Goal: Information Seeking & Learning: Check status

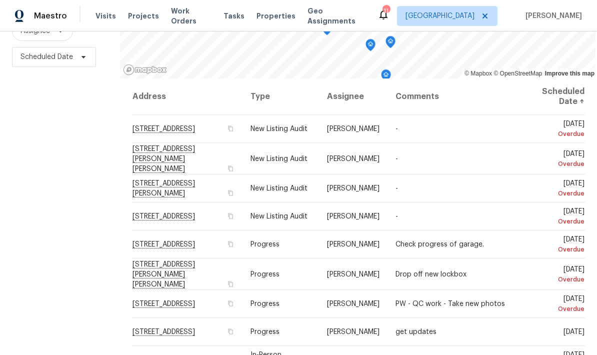
scroll to position [132, 0]
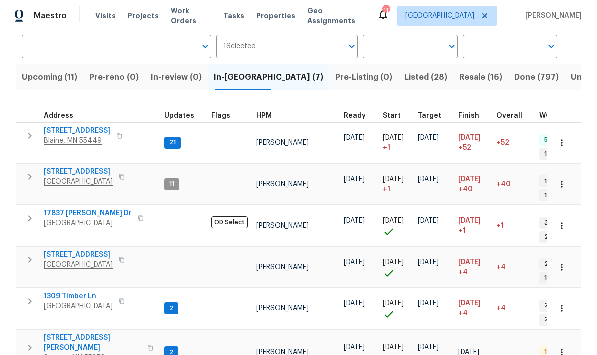
scroll to position [76, 0]
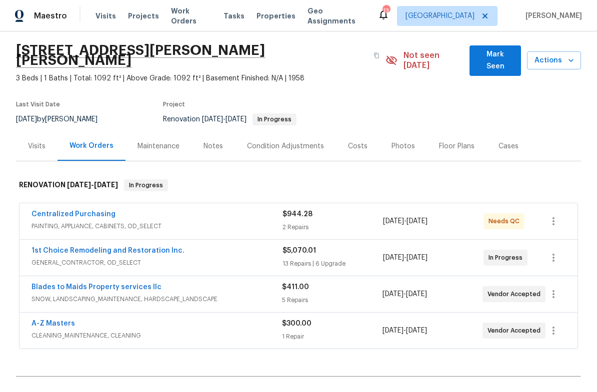
scroll to position [30, 0]
click at [100, 247] on link "1st Choice Remodeling and Restoration Inc." at bounding box center [107, 250] width 153 height 7
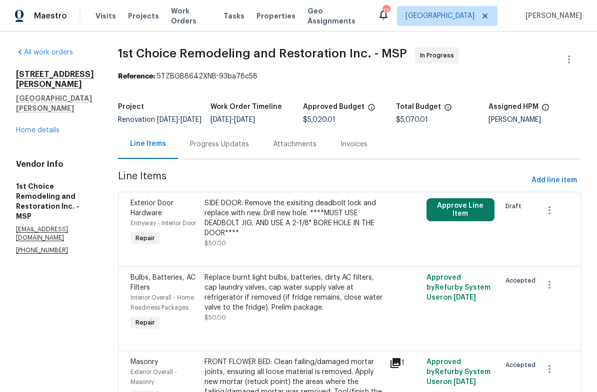
click at [34, 120] on div "All work orders 1426 Burr St St. Paul, MN 55130 Home details Vendor Info 1st Ch…" at bounding box center [55, 150] width 78 height 207
click at [31, 127] on link "Home details" at bounding box center [37, 130] width 43 height 7
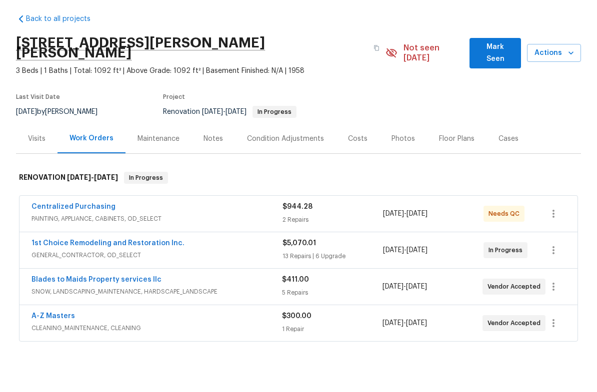
click at [206, 171] on div "Notes" at bounding box center [212, 176] width 19 height 10
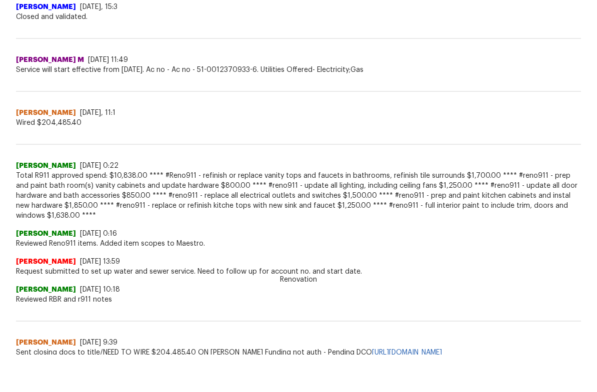
scroll to position [412, 0]
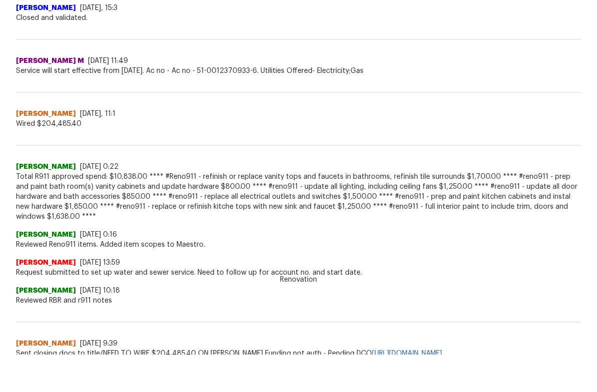
click at [435, 209] on span "Total R911 approved spend: $10,838.00 **** #Reno911 - refinish or replace vanit…" at bounding box center [298, 234] width 565 height 50
click at [265, 386] on span "Sent closing docs to title/NEED TO WIRE $204,485.40 ON COE Funding not auth - P…" at bounding box center [298, 391] width 565 height 10
click at [265, 376] on div "Jacob Tucknott 8/7/25, 9:39" at bounding box center [298, 381] width 565 height 10
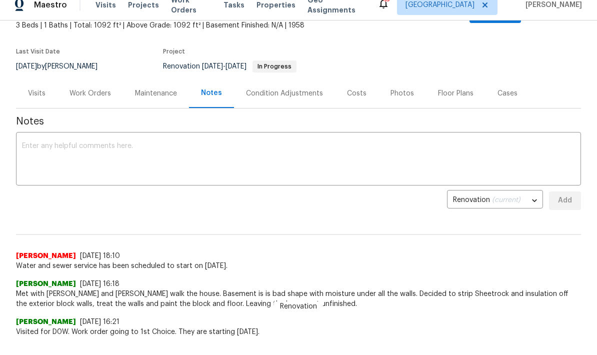
scroll to position [71, 0]
click at [77, 89] on div "Work Orders" at bounding box center [89, 94] width 41 height 10
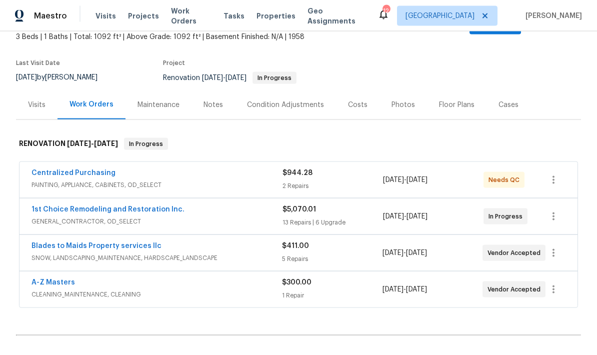
scroll to position [11, 0]
click at [54, 206] on link "1st Choice Remodeling and Restoration Inc." at bounding box center [107, 209] width 153 height 7
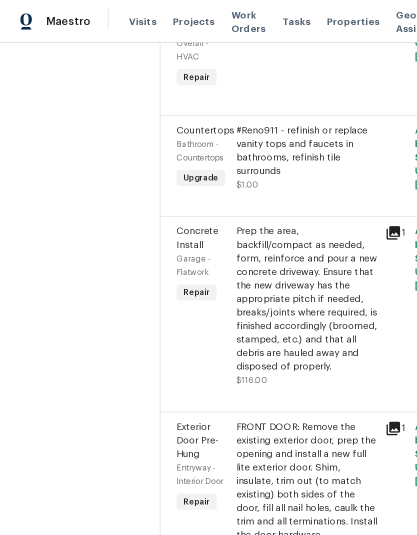
scroll to position [586, 0]
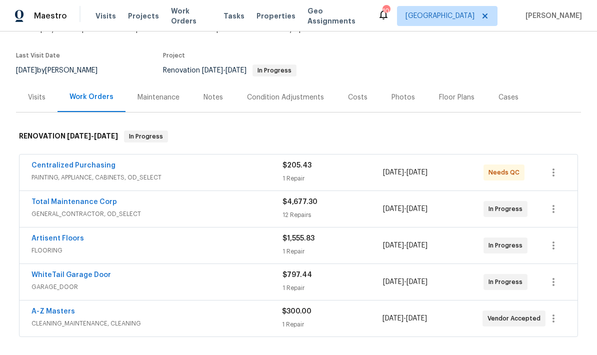
scroll to position [82, 0]
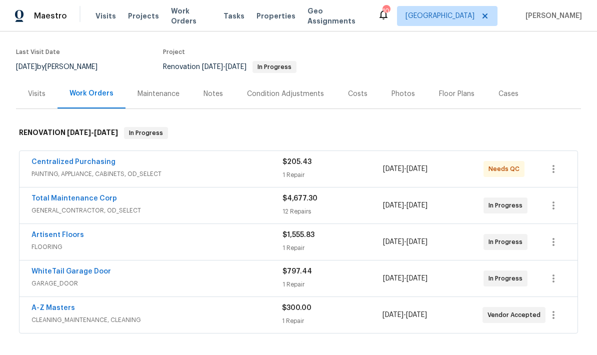
click at [47, 304] on link "A-Z Masters" at bounding box center [52, 307] width 43 height 7
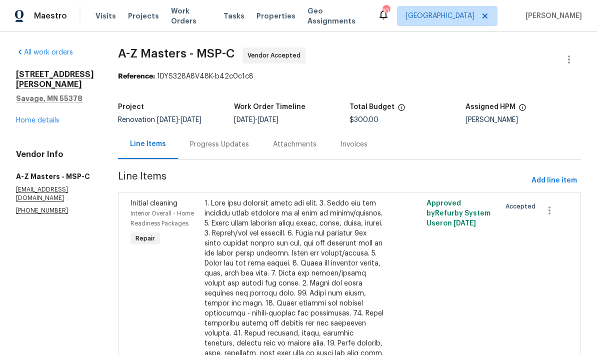
click at [190, 146] on div "Progress Updates" at bounding box center [219, 144] width 59 height 10
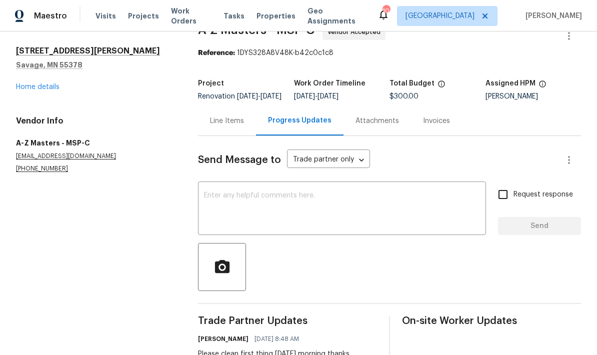
scroll to position [23, 0]
click at [20, 89] on link "Home details" at bounding box center [37, 87] width 43 height 7
